Goal: Task Accomplishment & Management: Manage account settings

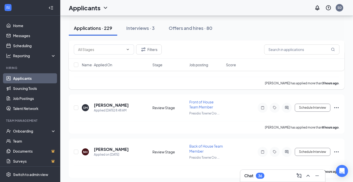
scroll to position [165, 0]
click at [109, 106] on h5 "[PERSON_NAME]" at bounding box center [111, 105] width 35 height 6
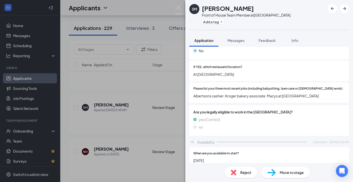
scroll to position [113, 0]
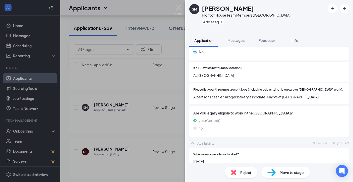
click at [281, 172] on span "Move to stage" at bounding box center [292, 173] width 24 height 6
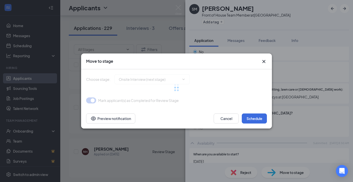
type input "Onsite Interview (next stage)"
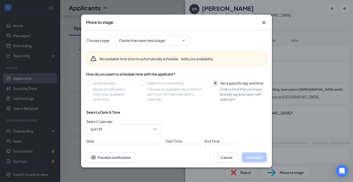
type input "[PERSON_NAME] Calendar"
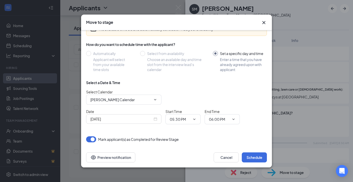
scroll to position [30, 0]
click at [154, 121] on div "[DATE]" at bounding box center [123, 119] width 67 height 6
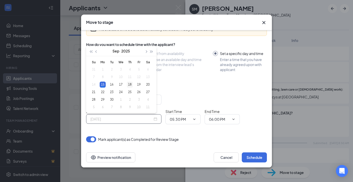
type input "[DATE]"
click at [129, 84] on div "18" at bounding box center [130, 85] width 6 height 6
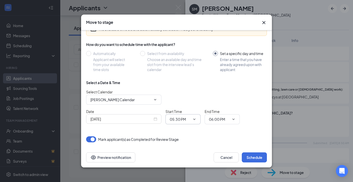
click at [187, 122] on input "05:30 PM" at bounding box center [180, 120] width 21 height 6
click at [184, 73] on div "02:00 PM" at bounding box center [181, 73] width 15 height 6
type input "02:00 PM"
click at [231, 117] on span at bounding box center [233, 119] width 5 height 4
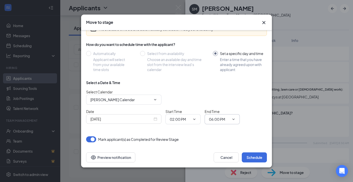
click at [234, 119] on icon "ChevronDown" at bounding box center [234, 119] width 2 height 1
click at [219, 119] on input "06:00 PM" at bounding box center [219, 120] width 21 height 6
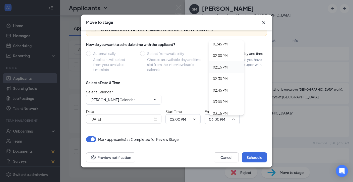
click at [226, 67] on div "02:15 PM" at bounding box center [220, 67] width 15 height 6
type input "02:15 PM"
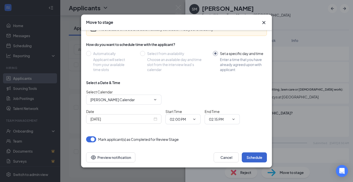
click at [253, 155] on button "Schedule" at bounding box center [254, 157] width 25 height 10
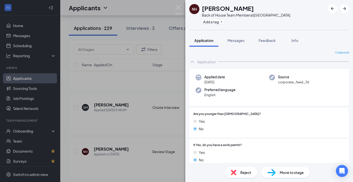
click at [150, 130] on div "NH [PERSON_NAME] Back of House Team Member at [GEOGRAPHIC_DATA] Add a tag Appli…" at bounding box center [176, 91] width 353 height 182
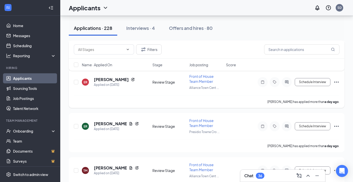
scroll to position [281, 0]
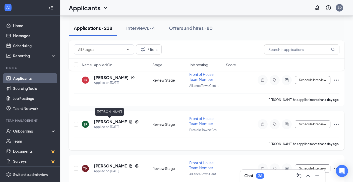
click at [109, 121] on h5 "[PERSON_NAME]" at bounding box center [110, 122] width 33 height 6
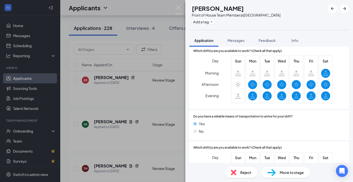
scroll to position [409, 0]
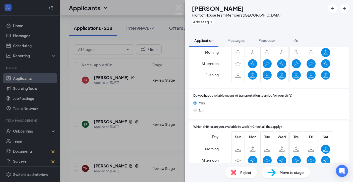
click at [284, 173] on span "Move to stage" at bounding box center [292, 173] width 24 height 6
type input "Onsite Interview (next stage)"
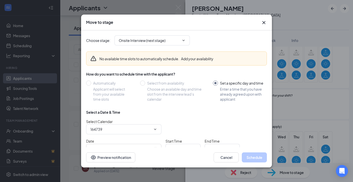
type input "[PERSON_NAME] Calendar"
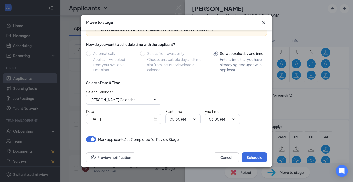
scroll to position [30, 0]
click at [155, 120] on div "[DATE]" at bounding box center [123, 119] width 67 height 6
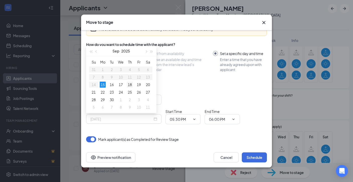
type input "[DATE]"
click at [131, 84] on div "18" at bounding box center [130, 85] width 6 height 6
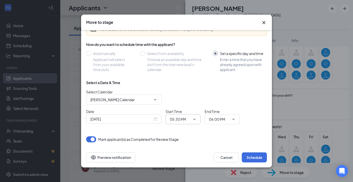
click at [186, 119] on input "05:30 PM" at bounding box center [180, 120] width 21 height 6
click at [188, 60] on div "02:15 PM" at bounding box center [181, 59] width 15 height 6
type input "02:15 PM"
click at [217, 121] on input "06:00 PM" at bounding box center [219, 120] width 21 height 6
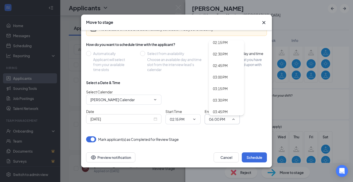
scroll to position [661, 0]
click at [225, 52] on div "02:30 PM" at bounding box center [226, 55] width 35 height 12
type input "02:30 PM"
click at [255, 158] on button "Schedule" at bounding box center [254, 157] width 25 height 10
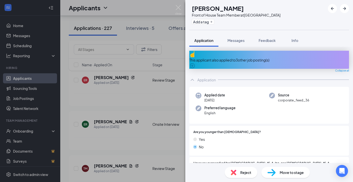
click at [145, 101] on div "TM [PERSON_NAME] Front of House Team Member at [GEOGRAPHIC_DATA] Add a tag Appl…" at bounding box center [176, 91] width 353 height 182
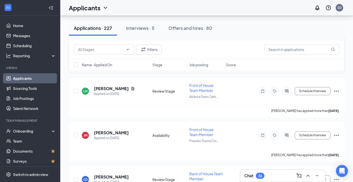
scroll to position [442, 0]
click at [107, 131] on h5 "[PERSON_NAME]" at bounding box center [111, 133] width 35 height 6
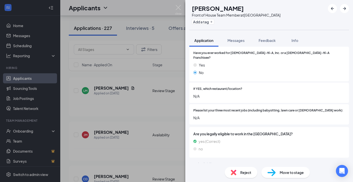
scroll to position [92, 0]
click at [179, 7] on img at bounding box center [178, 10] width 6 height 10
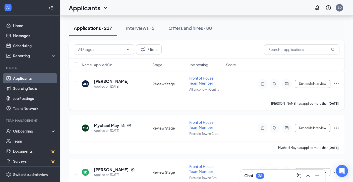
scroll to position [582, 0]
click at [105, 126] on h5 "Mychael May" at bounding box center [106, 125] width 25 height 6
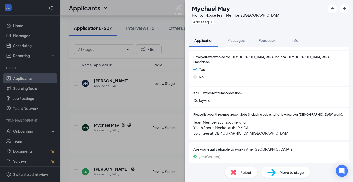
scroll to position [107, 0]
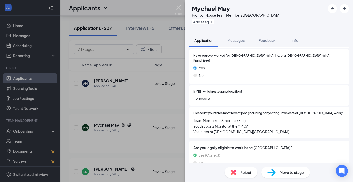
click at [182, 7] on div "MM [PERSON_NAME] May Front of House Team Member at [GEOGRAPHIC_DATA] Add a tag …" at bounding box center [176, 91] width 353 height 182
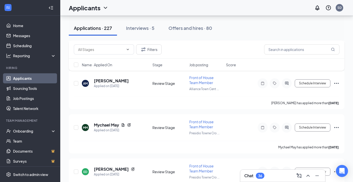
click at [180, 7] on div "Applicants SD" at bounding box center [206, 8] width 293 height 16
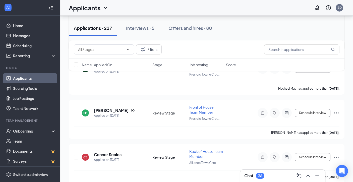
scroll to position [642, 0]
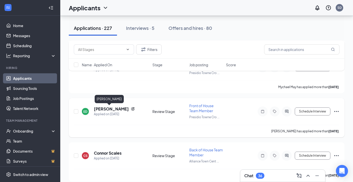
click at [101, 109] on h5 "[PERSON_NAME]" at bounding box center [111, 109] width 35 height 6
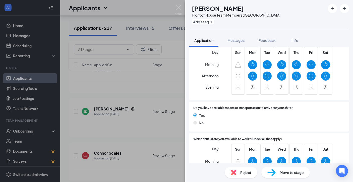
scroll to position [347, 0]
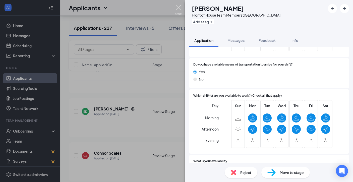
click at [178, 8] on img at bounding box center [178, 10] width 6 height 10
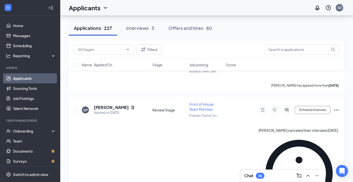
scroll to position [1262, 0]
click at [109, 109] on h5 "[PERSON_NAME]" at bounding box center [111, 108] width 35 height 6
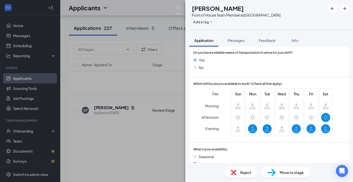
scroll to position [358, 0]
click at [276, 173] on div "Move to stage" at bounding box center [285, 172] width 48 height 11
type input "Onsite Interview (next stage)"
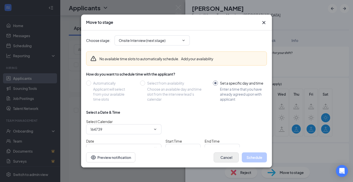
type input "[PERSON_NAME] Calendar"
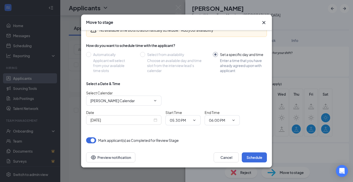
scroll to position [29, 0]
click at [156, 122] on div "[DATE]" at bounding box center [123, 120] width 67 height 6
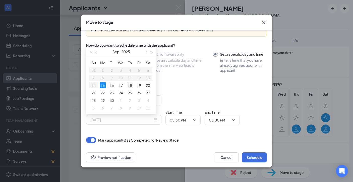
type input "[DATE]"
click at [129, 85] on div "18" at bounding box center [130, 85] width 6 height 6
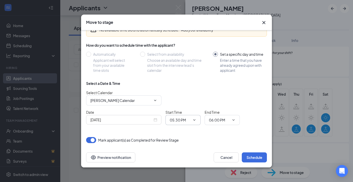
click at [185, 122] on input "05:30 PM" at bounding box center [180, 120] width 21 height 6
click at [187, 76] on div "05:00 PM" at bounding box center [181, 76] width 15 height 6
type input "05:00 PM"
click at [219, 121] on input "06:00 PM" at bounding box center [219, 120] width 21 height 6
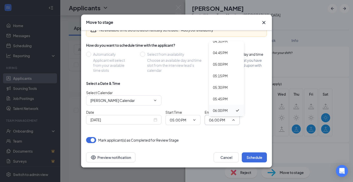
scroll to position [767, 0]
click at [221, 78] on div "05:15 PM" at bounding box center [220, 77] width 15 height 6
type input "05:15 PM"
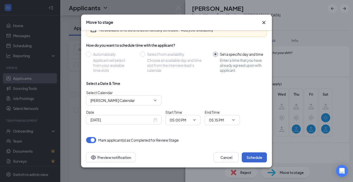
click at [256, 160] on button "Schedule" at bounding box center [254, 157] width 25 height 10
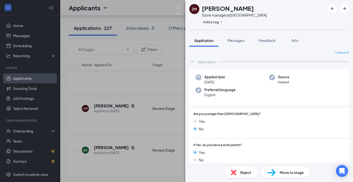
scroll to position [1261, 0]
click at [180, 7] on img at bounding box center [178, 10] width 6 height 10
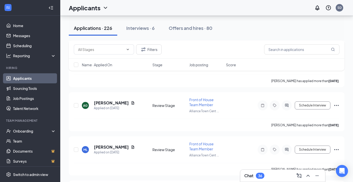
scroll to position [1307, 0]
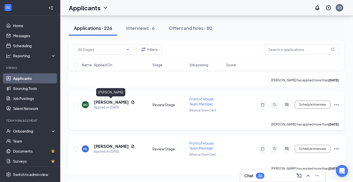
click at [105, 104] on h5 "[PERSON_NAME]" at bounding box center [111, 102] width 35 height 6
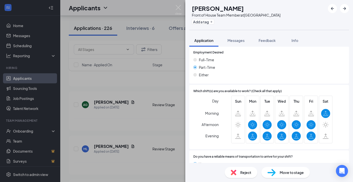
scroll to position [272, 0]
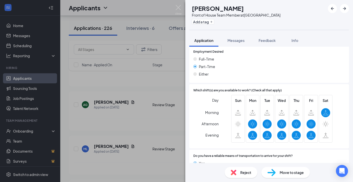
click at [162, 116] on div "AG [PERSON_NAME] Front of House Team Member at [GEOGRAPHIC_DATA] Add a tag Appl…" at bounding box center [176, 91] width 353 height 182
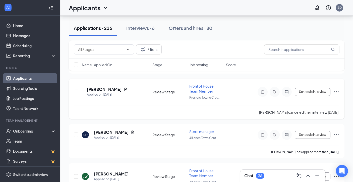
scroll to position [1410, 0]
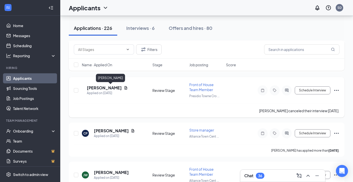
click at [119, 90] on h5 "[PERSON_NAME]" at bounding box center [104, 88] width 35 height 6
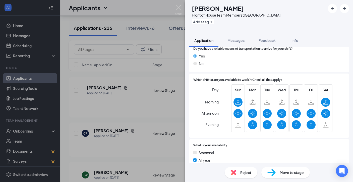
scroll to position [355, 0]
click at [287, 173] on span "Move to stage" at bounding box center [292, 173] width 24 height 6
type input "Onsite Interview (next stage)"
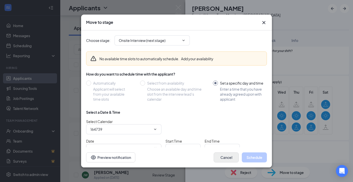
type input "[PERSON_NAME] Calendar"
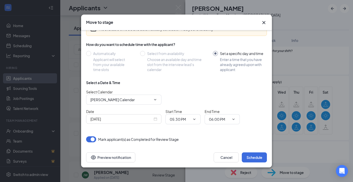
scroll to position [30, 0]
click at [155, 120] on div "[DATE]" at bounding box center [123, 119] width 67 height 6
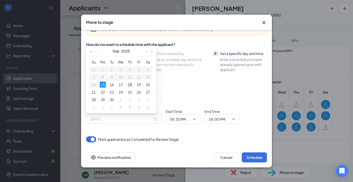
type input "[DATE]"
click at [129, 85] on div "18" at bounding box center [130, 85] width 6 height 6
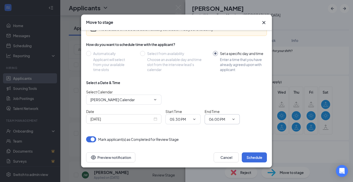
click at [212, 119] on input "06:00 PM" at bounding box center [219, 120] width 21 height 6
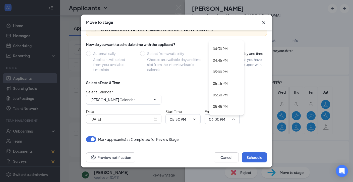
scroll to position [760, 0]
click at [222, 104] on div "05:45 PM" at bounding box center [220, 107] width 15 height 6
type input "05:45 PM"
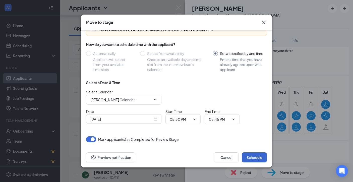
click at [253, 156] on button "Schedule" at bounding box center [254, 157] width 25 height 10
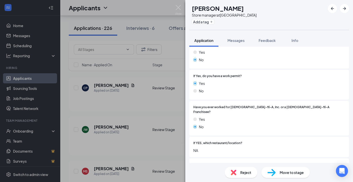
scroll to position [70, 0]
click at [175, 10] on img at bounding box center [178, 10] width 6 height 10
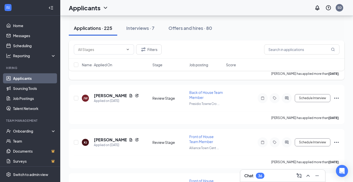
scroll to position [1657, 0]
click at [111, 97] on h5 "[PERSON_NAME]" at bounding box center [110, 96] width 33 height 6
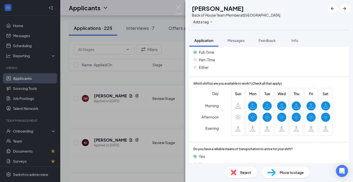
scroll to position [293, 0]
click at [179, 8] on img at bounding box center [178, 10] width 6 height 10
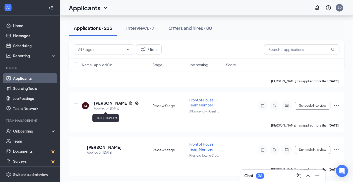
scroll to position [1693, 0]
click at [115, 147] on h5 "[PERSON_NAME]" at bounding box center [104, 148] width 35 height 6
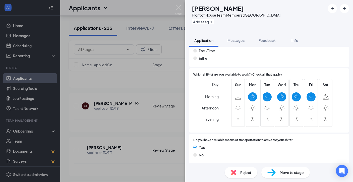
scroll to position [254, 0]
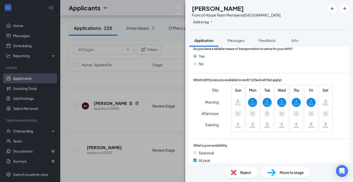
click at [242, 171] on span "Reject" at bounding box center [245, 173] width 11 height 6
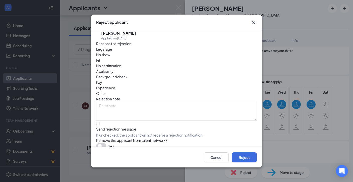
click at [114, 69] on span "Availability" at bounding box center [104, 72] width 17 height 6
click at [245, 159] on button "Reject" at bounding box center [244, 157] width 25 height 10
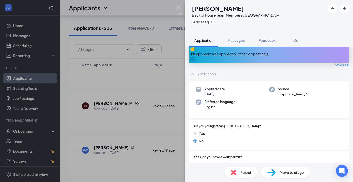
scroll to position [8, 0]
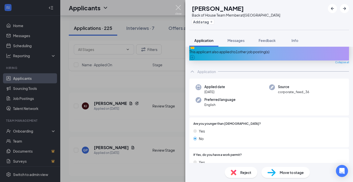
click at [180, 7] on img at bounding box center [178, 10] width 6 height 10
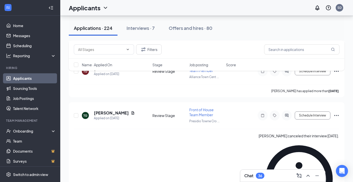
scroll to position [2348, 0]
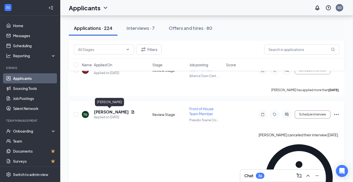
click at [109, 112] on h5 "[PERSON_NAME]" at bounding box center [111, 112] width 35 height 6
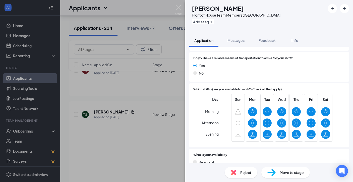
scroll to position [397, 0]
click at [280, 173] on span "Move to stage" at bounding box center [292, 173] width 24 height 6
type input "Onsite Interview (next stage)"
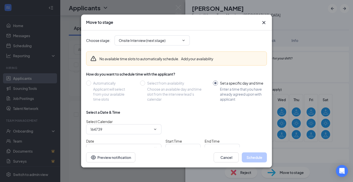
type input "[PERSON_NAME] Calendar"
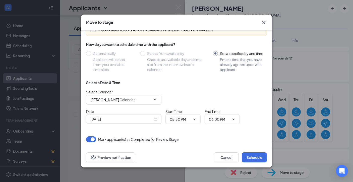
scroll to position [30, 0]
click at [156, 120] on div "[DATE]" at bounding box center [123, 119] width 67 height 6
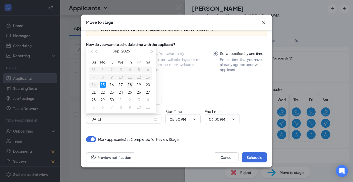
type input "[DATE]"
click at [132, 85] on div "18" at bounding box center [130, 85] width 6 height 6
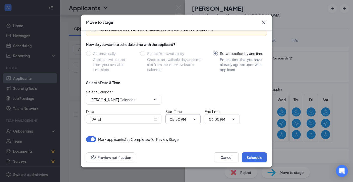
click at [194, 118] on icon "ChevronDown" at bounding box center [194, 119] width 4 height 4
click at [195, 120] on icon "ChevronDown" at bounding box center [194, 119] width 4 height 4
click at [185, 118] on input "05:30 PM" at bounding box center [180, 120] width 21 height 6
click at [181, 103] on div "02:30 PM" at bounding box center [181, 103] width 15 height 6
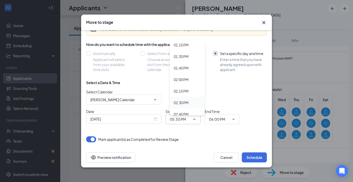
type input "02:30 PM"
click at [216, 121] on input "06:00 PM" at bounding box center [219, 120] width 21 height 6
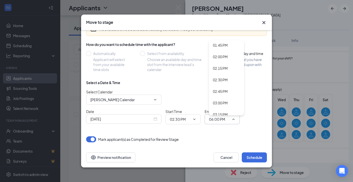
scroll to position [639, 0]
click at [218, 90] on div "02:45 PM" at bounding box center [220, 89] width 15 height 6
type input "02:45 PM"
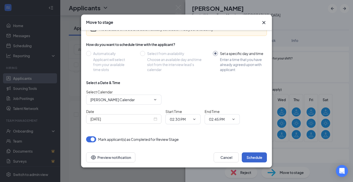
click at [251, 159] on button "Schedule" at bounding box center [254, 157] width 25 height 10
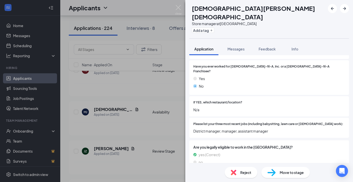
scroll to position [136, 0]
click at [179, 9] on img at bounding box center [178, 10] width 6 height 10
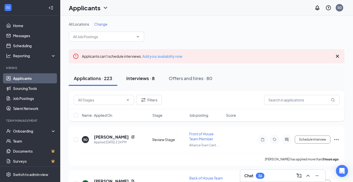
click at [146, 80] on div "Interviews · 8" at bounding box center [140, 78] width 28 height 6
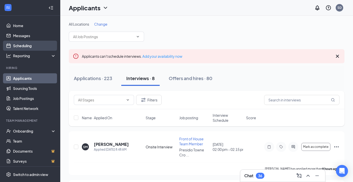
click at [23, 46] on link "Scheduling" at bounding box center [34, 46] width 43 height 10
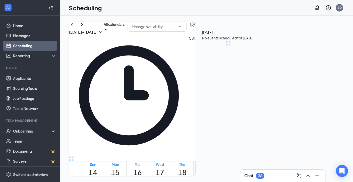
scroll to position [247, 0]
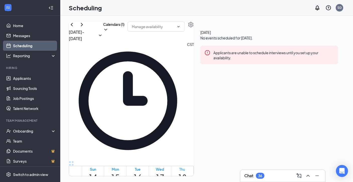
click at [187, 167] on div "Thu" at bounding box center [182, 169] width 9 height 5
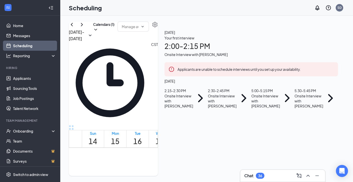
scroll to position [55, 0]
click at [323, 93] on div "5:30 - 5:45 PM" at bounding box center [309, 91] width 29 height 6
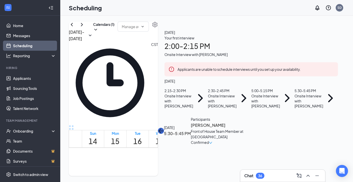
click at [164, 128] on button "back-button" at bounding box center [161, 131] width 6 height 6
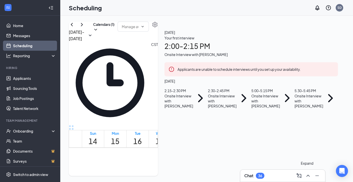
click at [306, 176] on icon "ChevronUp" at bounding box center [308, 176] width 6 height 6
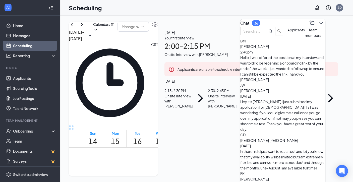
click at [283, 66] on div "Hello, I was offered the position at my interview and was told I'd be receiving…" at bounding box center [282, 69] width 85 height 28
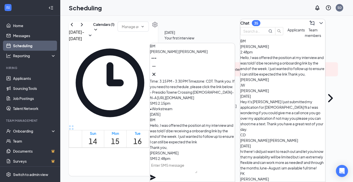
click at [169, 173] on textarea at bounding box center [173, 167] width 47 height 12
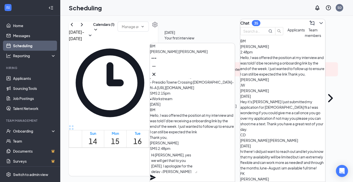
type textarea "Hi [PERSON_NAME], yes we will get that to you [DATE]. I apologize for the delay…"
click at [156, 175] on icon "Plane" at bounding box center [153, 178] width 6 height 6
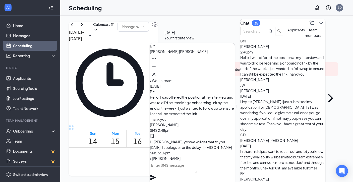
scroll to position [0, 0]
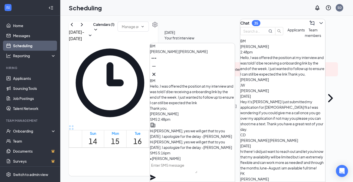
click at [260, 88] on span "[PERSON_NAME]" at bounding box center [254, 90] width 29 height 5
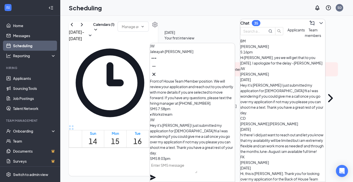
click at [158, 22] on div "[DATE] - [DATE] Calendars (1) CST Sun 14 Mon 15 Tue 16 Wed 17 Thu 18 Fri 19 Sat…" at bounding box center [113, 99] width 89 height 154
click at [317, 22] on button at bounding box center [321, 23] width 8 height 8
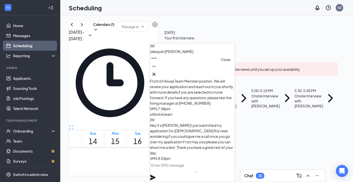
click at [157, 73] on icon "Cross" at bounding box center [154, 74] width 6 height 6
